Goal: Find specific page/section: Find specific page/section

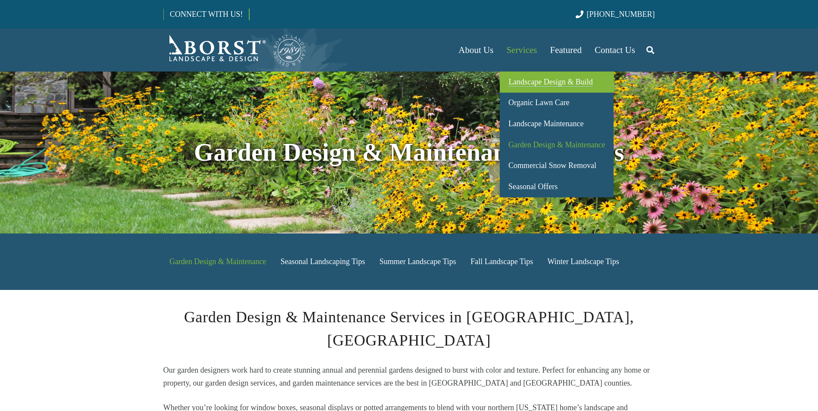
click at [537, 77] on link "Landscape Design & Build" at bounding box center [556, 82] width 114 height 21
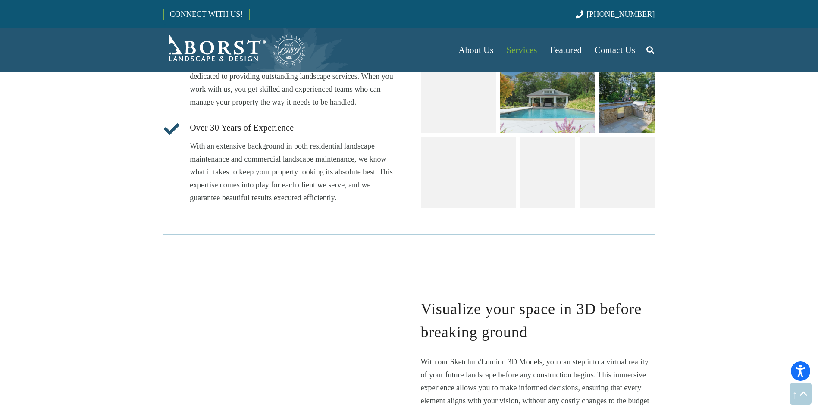
scroll to position [1508, 0]
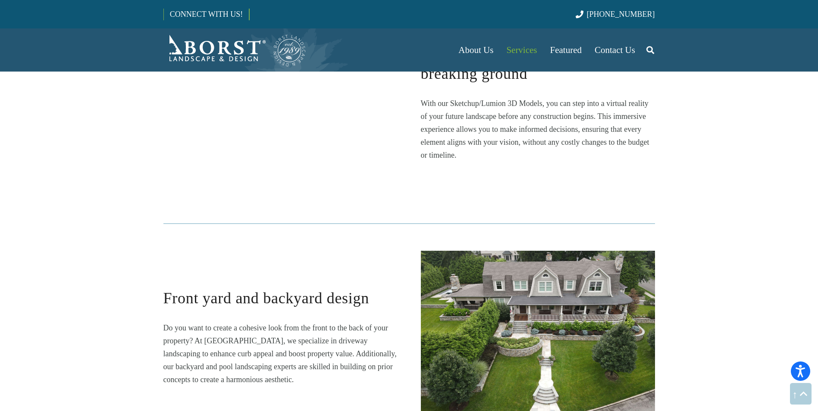
click at [710, 271] on section "Why [PERSON_NAME] Landscape & Design? [PERSON_NAME] has set the bar in [GEOGRAP…" at bounding box center [409, 39] width 818 height 852
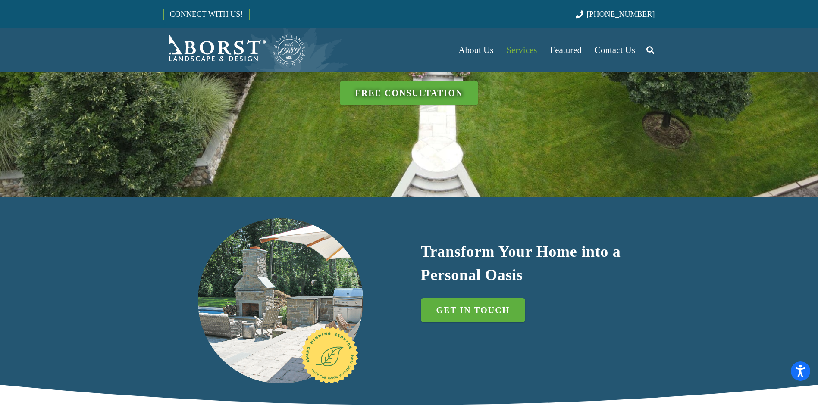
scroll to position [215, 0]
